Goal: Find contact information: Find contact information

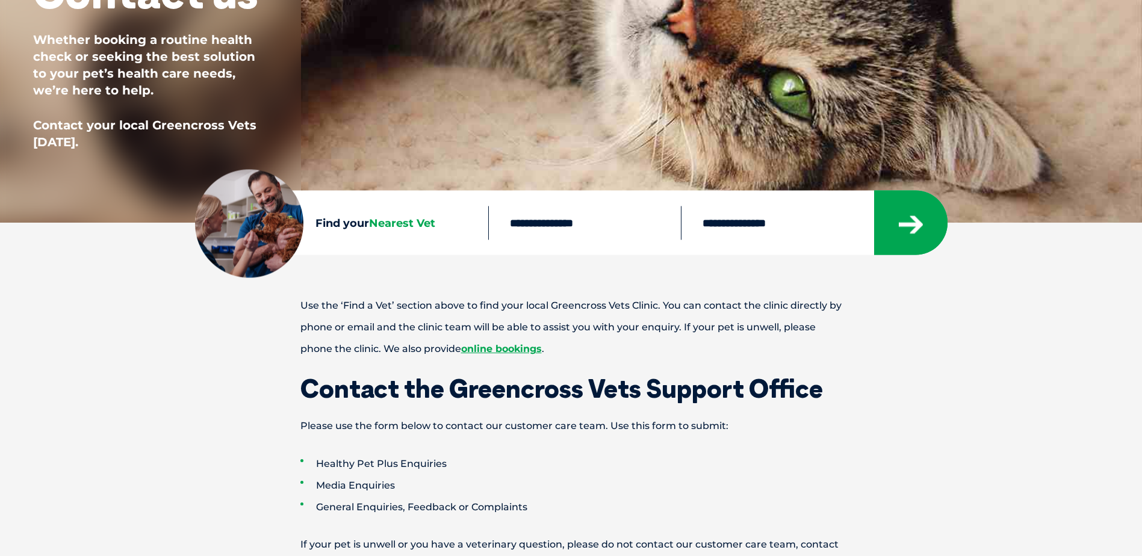
scroll to position [301, 0]
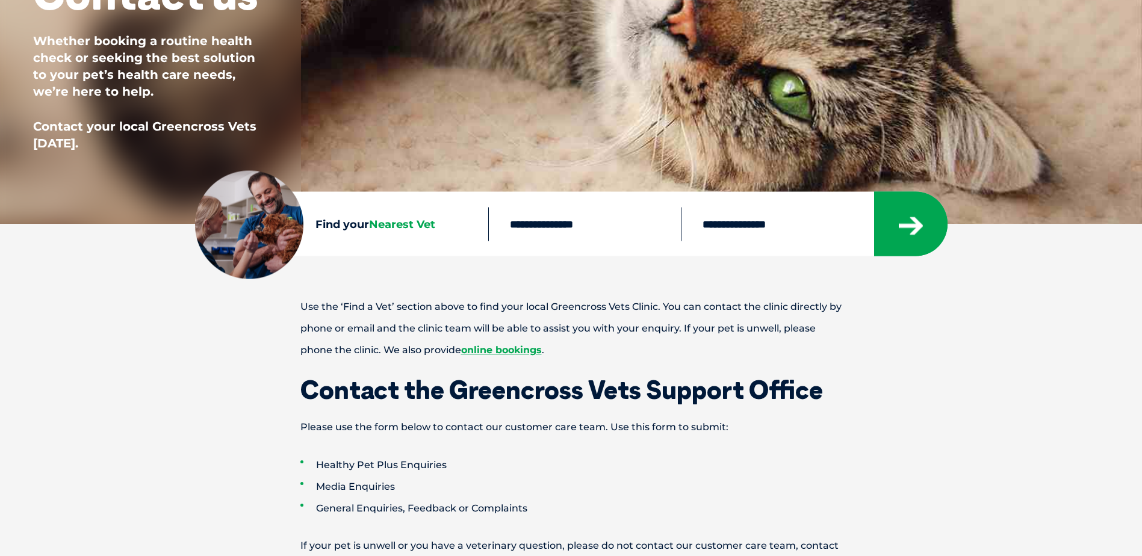
click at [562, 226] on input "text" at bounding box center [584, 224] width 193 height 34
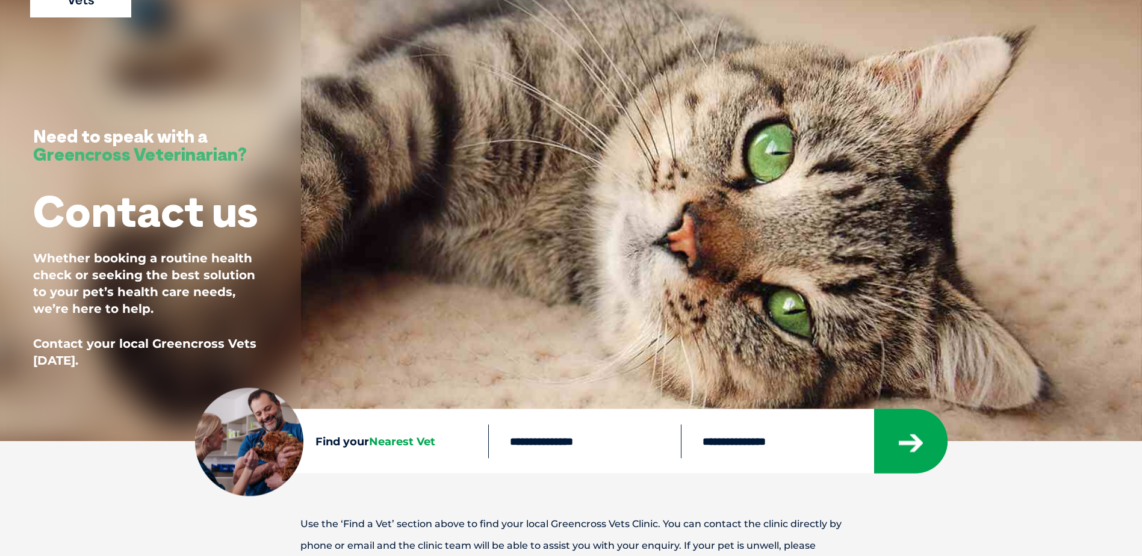
scroll to position [0, 0]
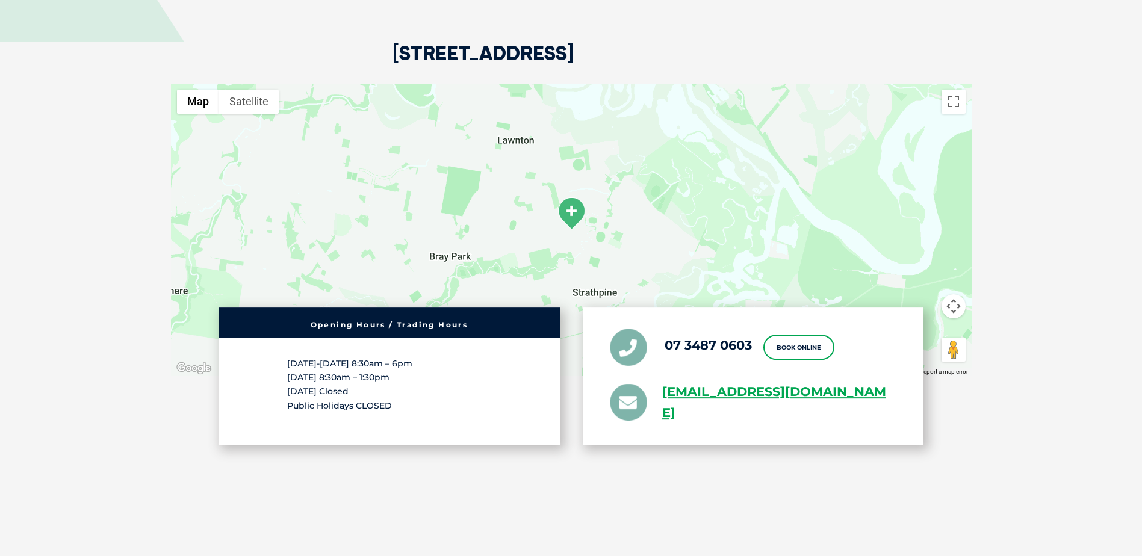
scroll to position [2227, 0]
drag, startPoint x: 660, startPoint y: 349, endPoint x: 717, endPoint y: 373, distance: 61.5
click at [717, 381] on li "greencross.lawnton@greencrossvet.com.au" at bounding box center [753, 402] width 287 height 42
copy link "greencross.lawnton@greencrossvet.com.au"
click at [112, 242] on section "640 Gympie Road, Lawnton QLD 4501 ← Move left → Move right ↑ Move up ↓ Move dow…" at bounding box center [571, 261] width 1142 height 648
